Goal: Find contact information: Find contact information

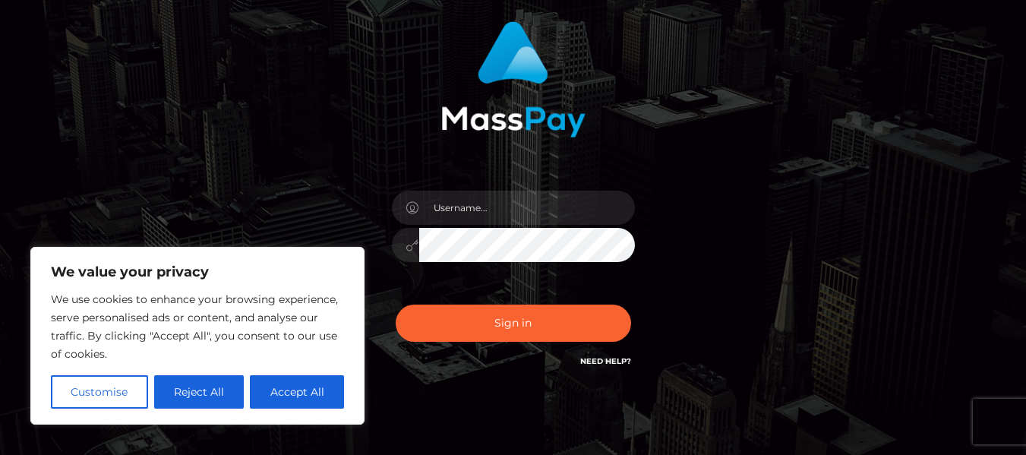
scroll to position [159, 0]
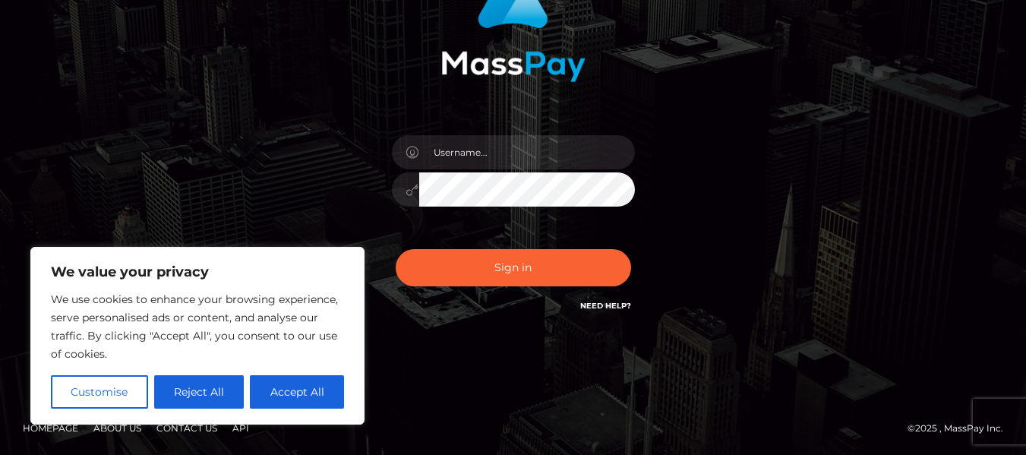
click at [614, 306] on link "Need Help?" at bounding box center [605, 306] width 51 height 10
click at [310, 382] on button "Accept All" at bounding box center [297, 391] width 94 height 33
checkbox input "true"
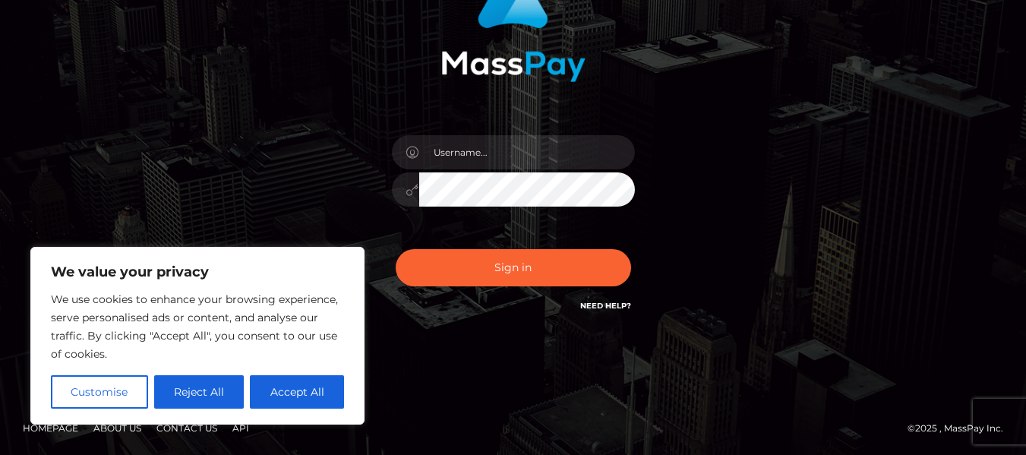
checkbox input "true"
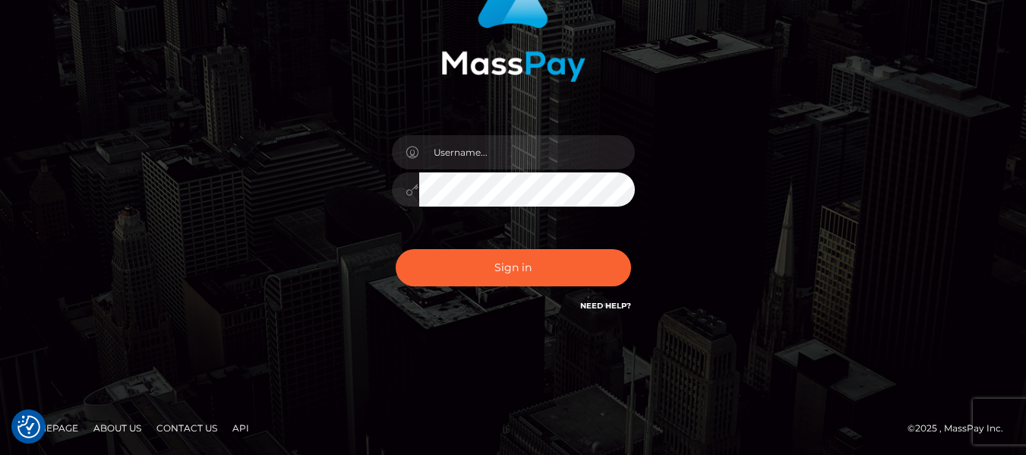
click at [197, 427] on link "Contact Us" at bounding box center [186, 428] width 73 height 24
click at [188, 429] on link "Contact Us" at bounding box center [186, 428] width 73 height 24
click at [616, 307] on link "Need Help?" at bounding box center [605, 306] width 51 height 10
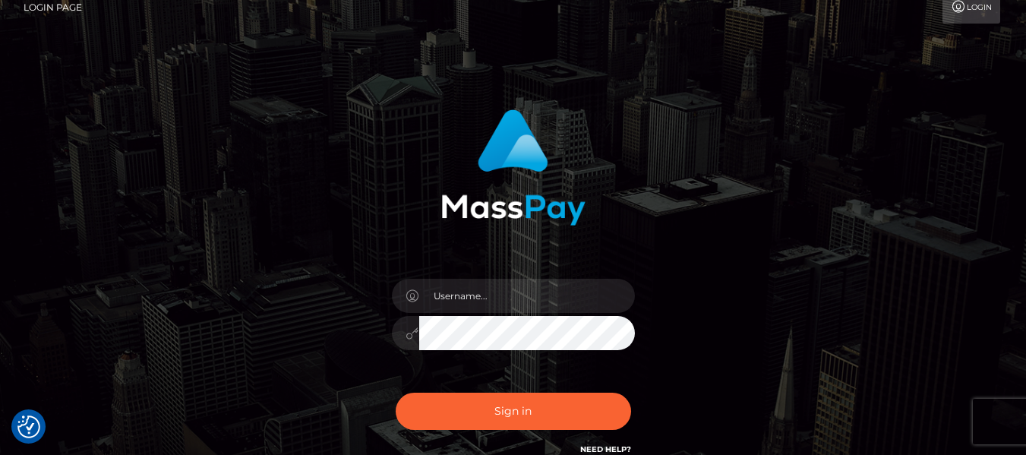
scroll to position [0, 0]
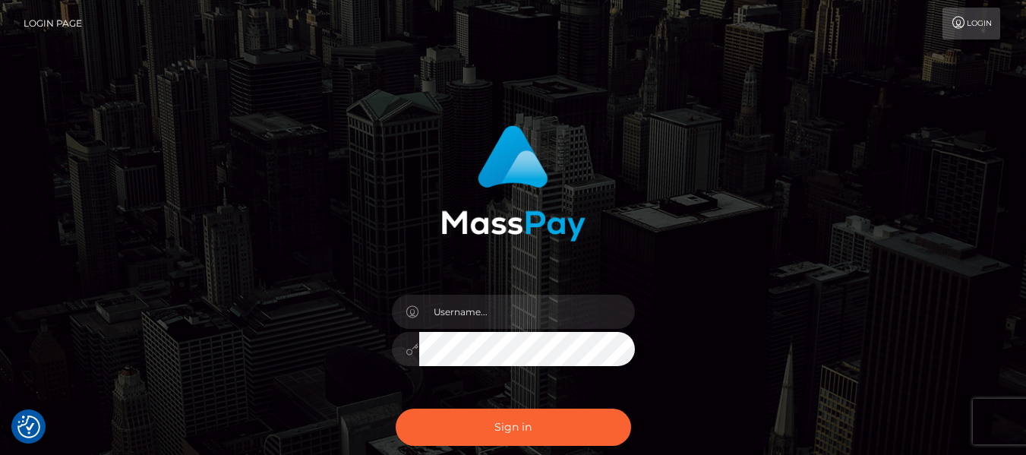
click at [980, 28] on link "Login" at bounding box center [971, 24] width 58 height 32
click at [493, 320] on input "text" at bounding box center [527, 312] width 216 height 34
click at [432, 65] on div "Sign in" at bounding box center [513, 307] width 1026 height 614
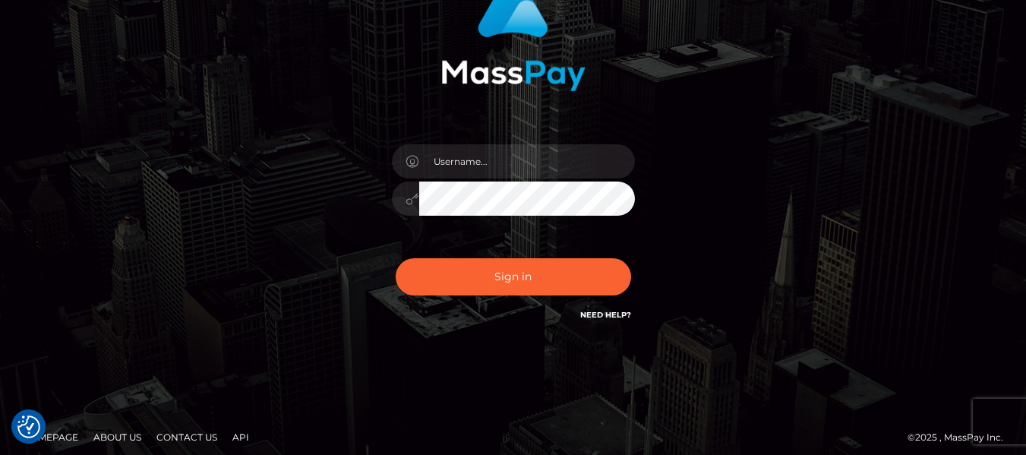
scroll to position [152, 0]
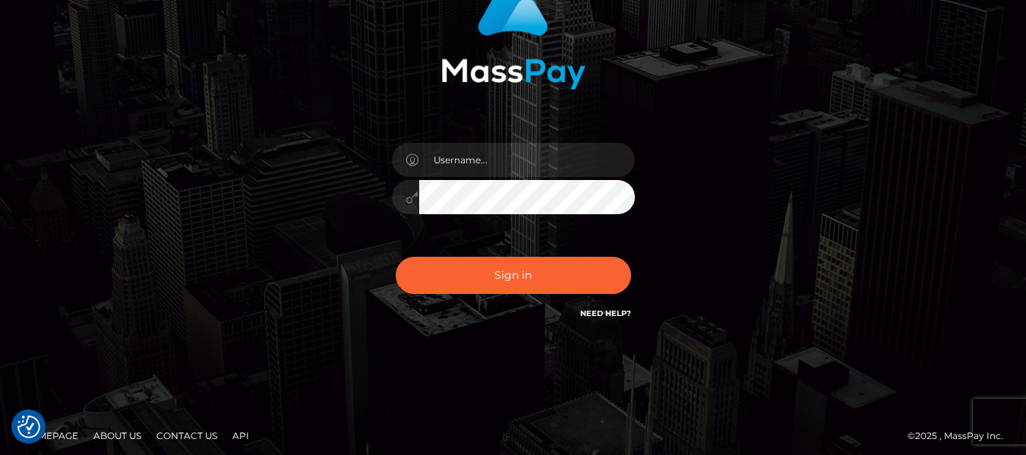
click at [607, 317] on link "Need Help?" at bounding box center [605, 313] width 51 height 10
click at [606, 312] on link "Need Help?" at bounding box center [605, 313] width 51 height 10
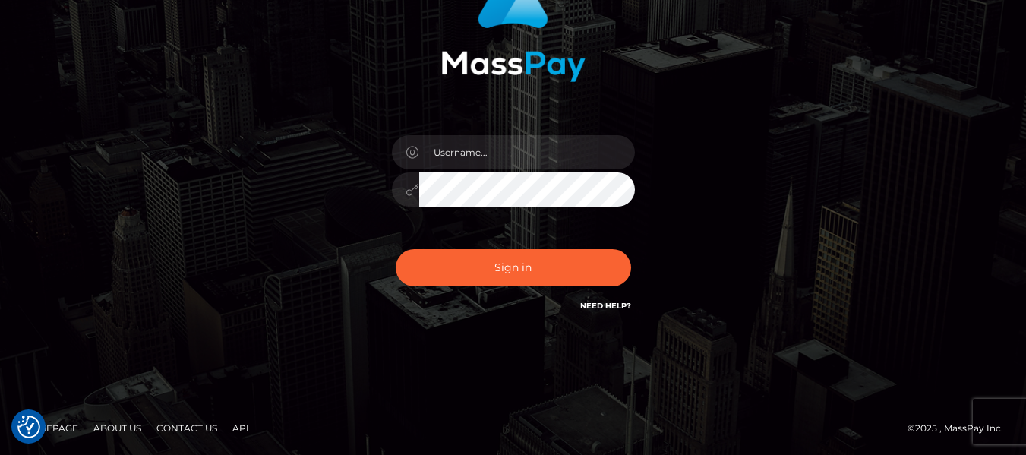
click at [183, 428] on link "Contact Us" at bounding box center [186, 428] width 73 height 24
click at [167, 429] on link "Contact Us" at bounding box center [186, 428] width 73 height 24
